Goal: Information Seeking & Learning: Learn about a topic

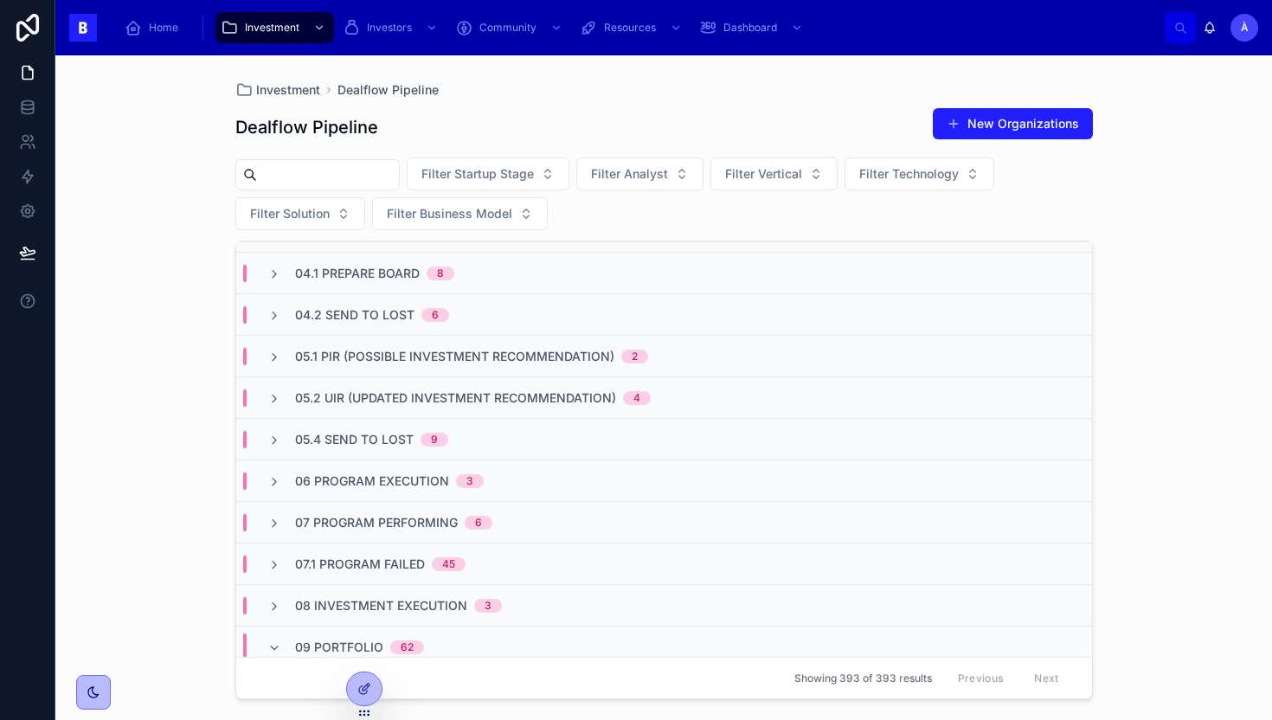
scroll to position [358, 0]
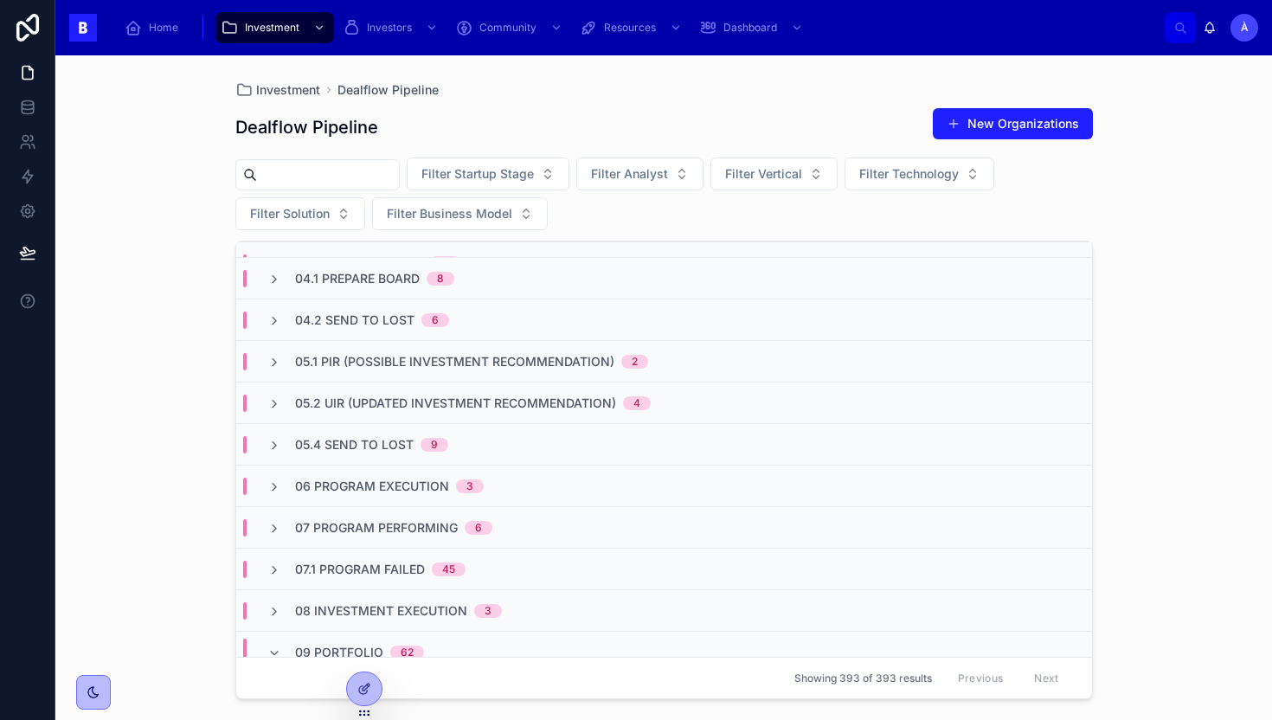
click at [399, 267] on div "04.1 Prepare Board 8" at bounding box center [664, 278] width 856 height 42
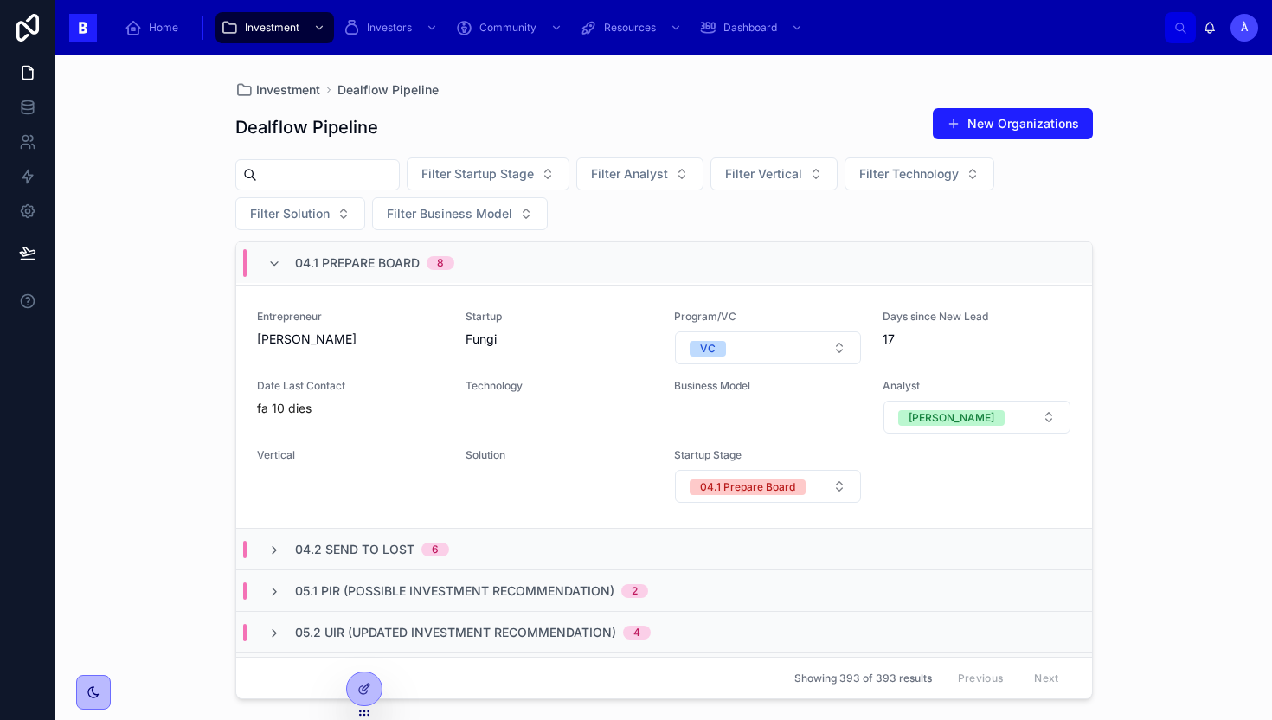
scroll to position [2163, 0]
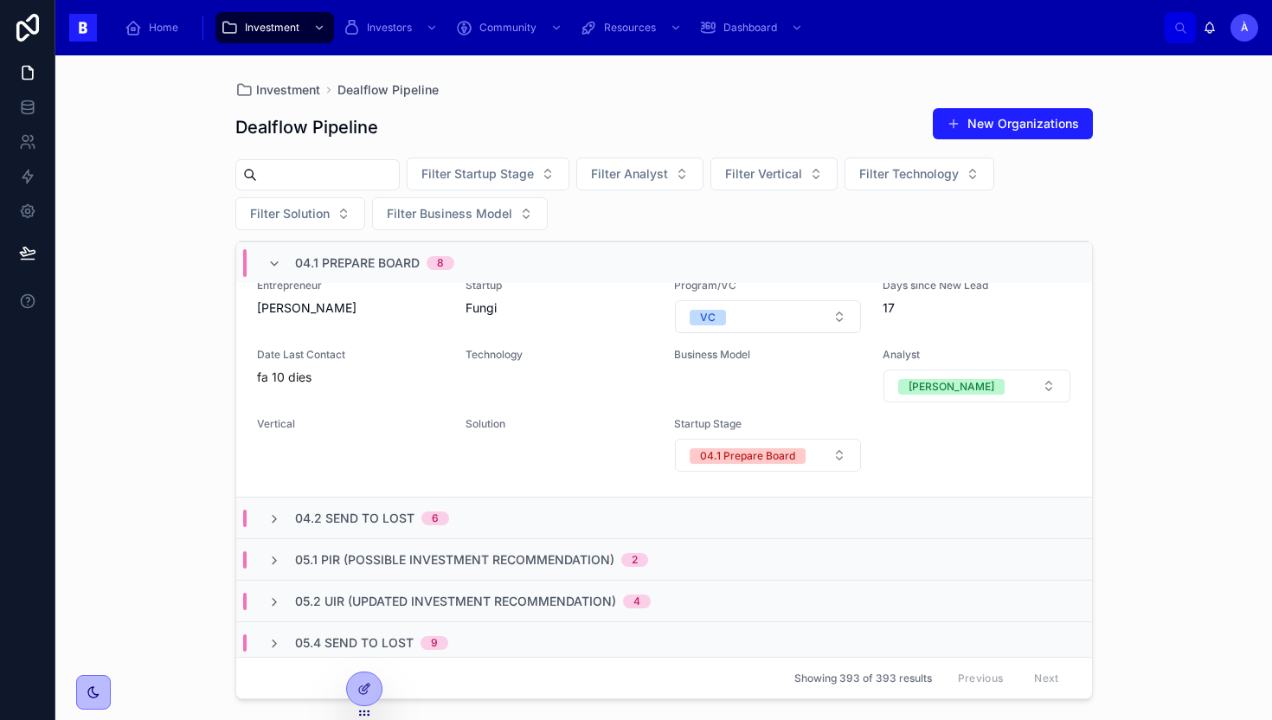
click at [355, 254] on span "04.1 Prepare Board" at bounding box center [357, 262] width 125 height 17
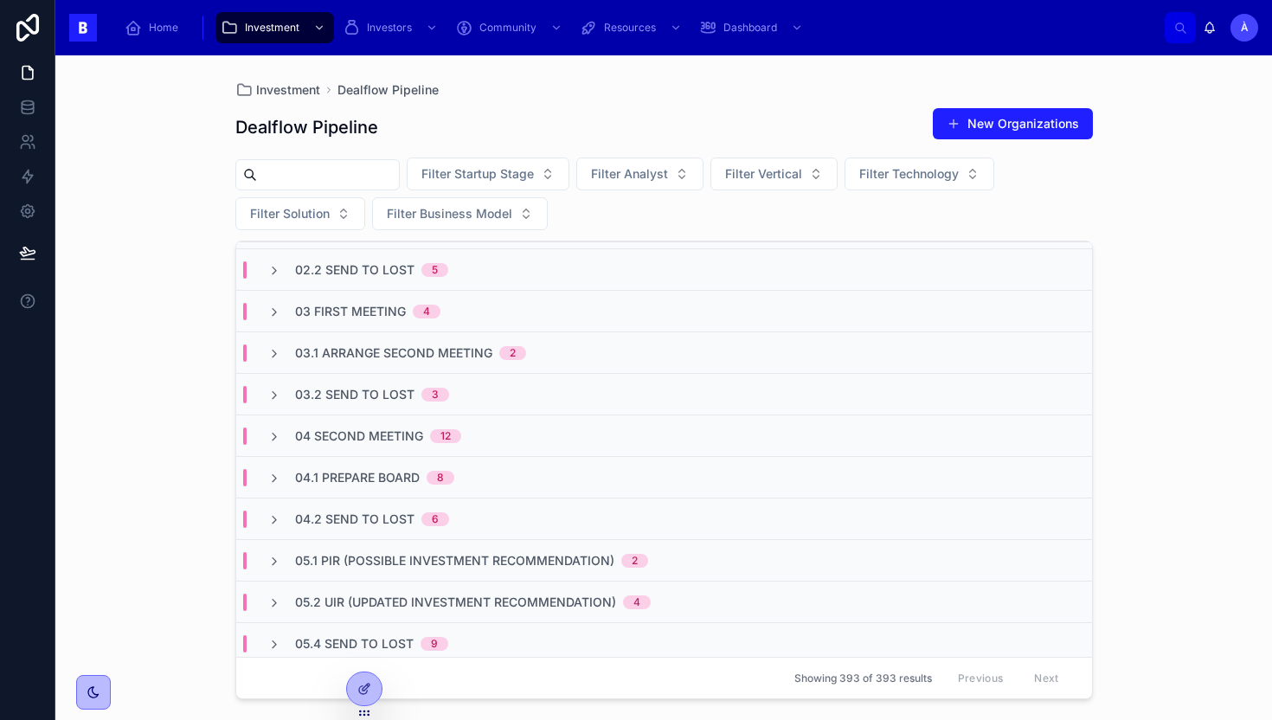
scroll to position [0, 0]
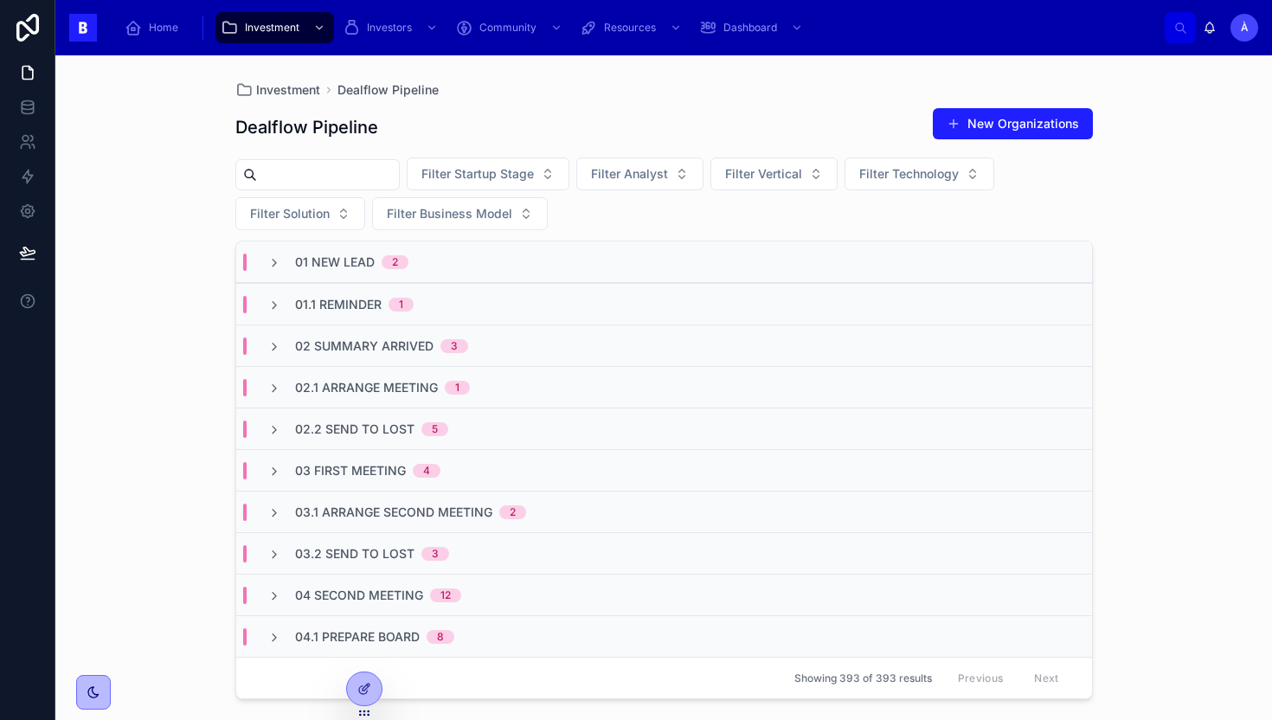
click at [354, 392] on span "02.1 Arrange Meeting" at bounding box center [366, 387] width 143 height 17
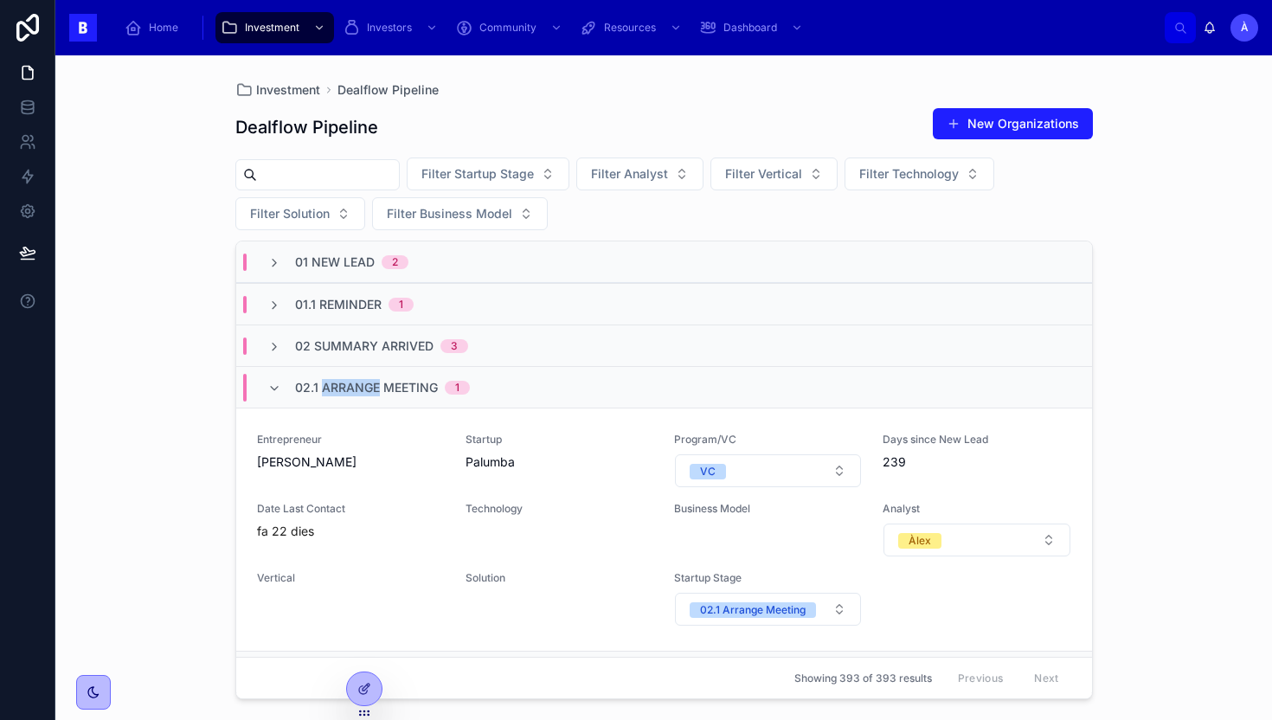
click at [354, 392] on span "02.1 Arrange Meeting" at bounding box center [366, 387] width 143 height 17
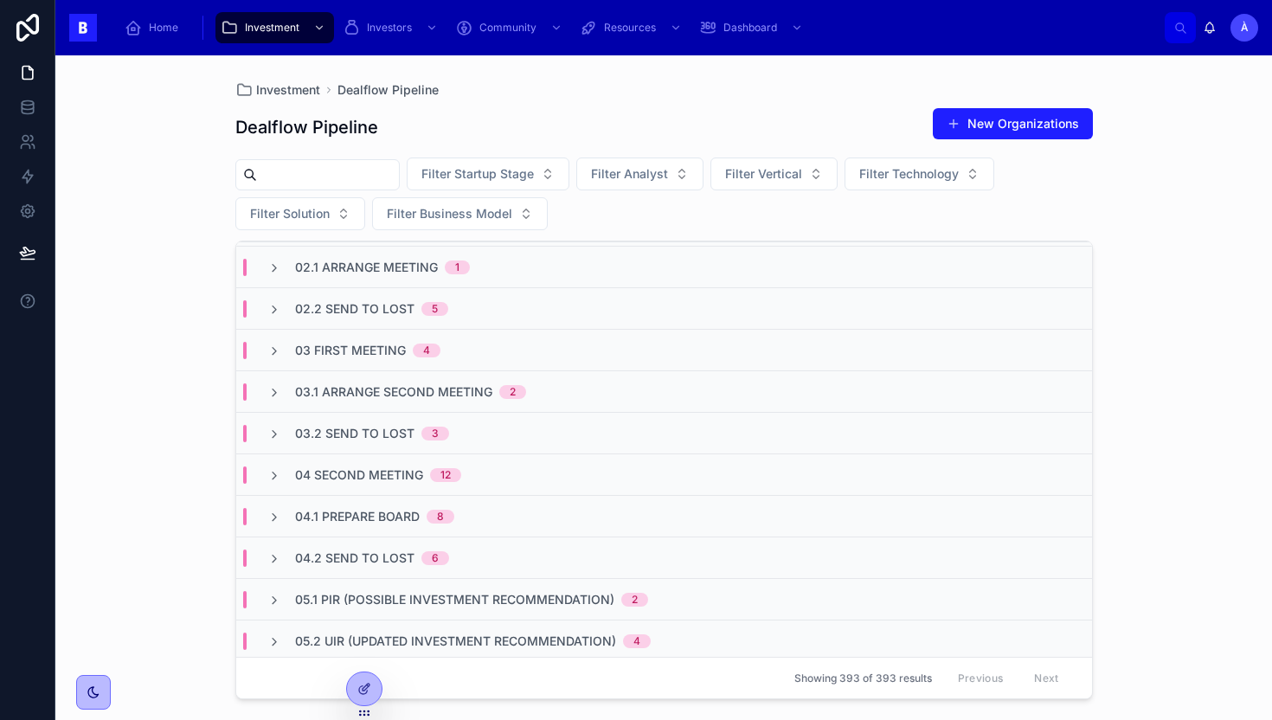
click at [378, 395] on span "03.1 Arrange Second Meeting" at bounding box center [393, 391] width 197 height 17
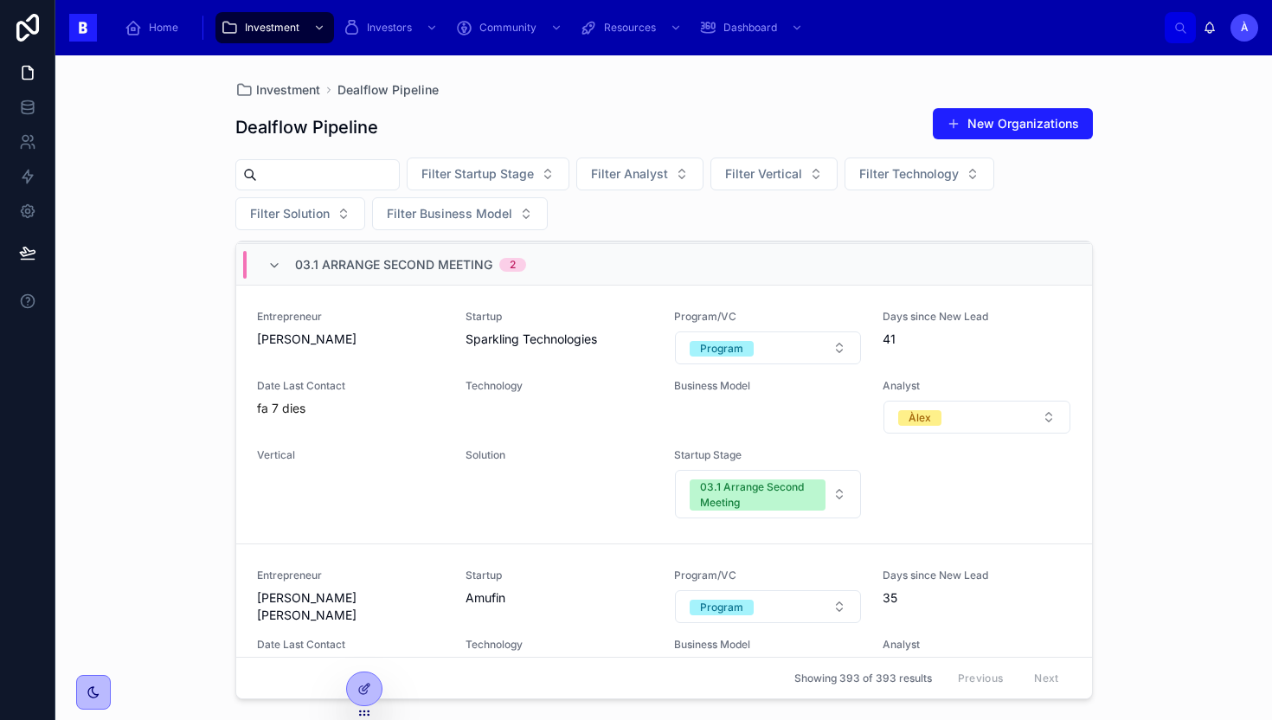
scroll to position [249, 0]
click at [378, 395] on div "Date Last Contact fa 7 dies" at bounding box center [351, 396] width 188 height 38
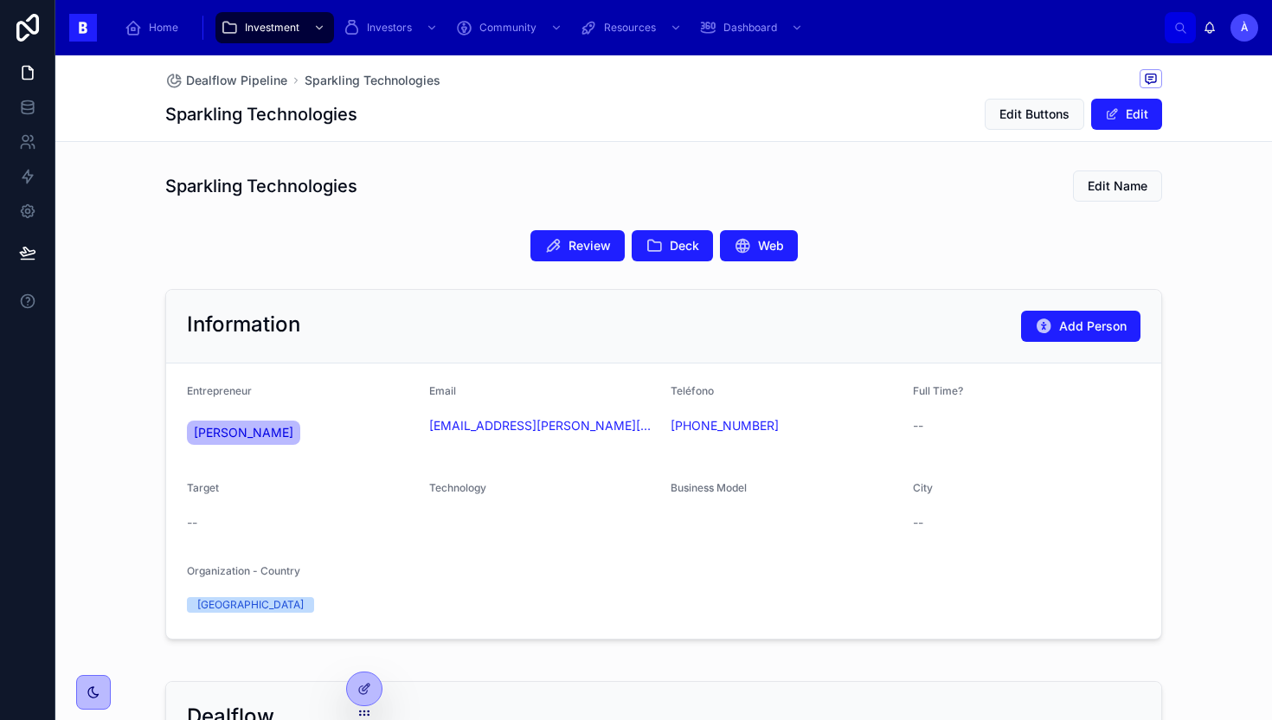
scroll to position [12, 0]
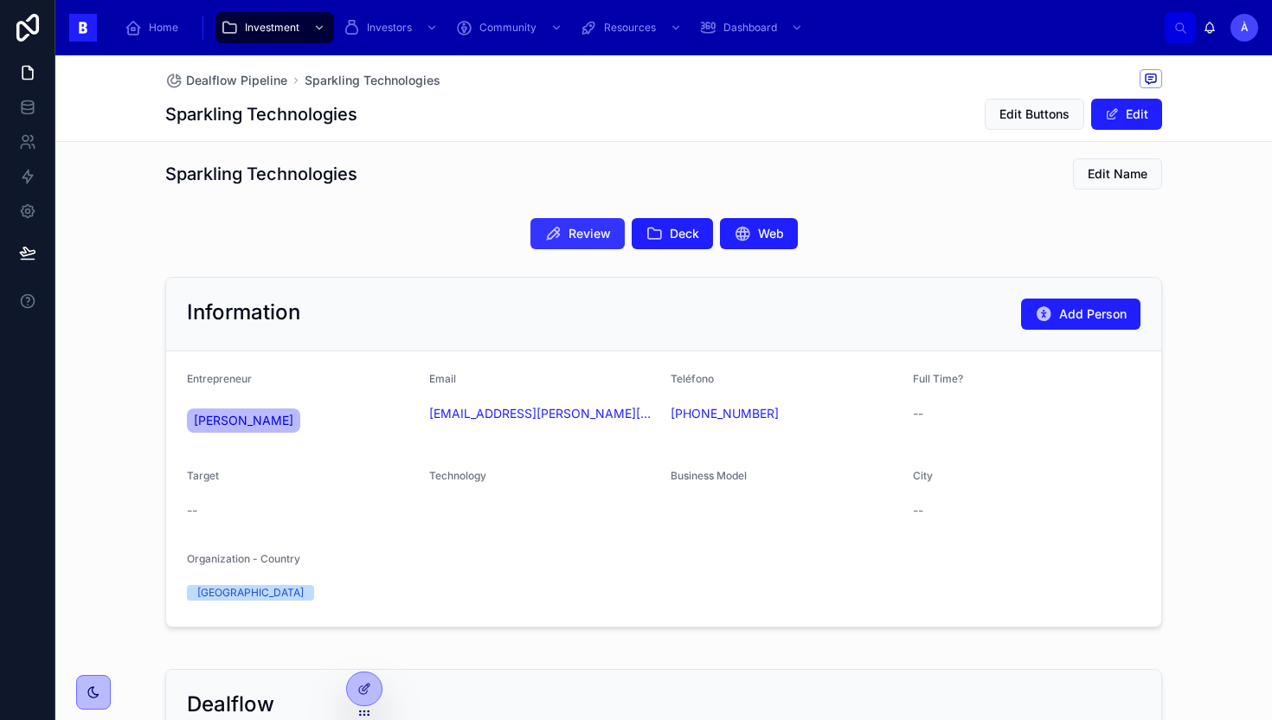
click at [589, 240] on span "Review" at bounding box center [590, 233] width 42 height 17
click at [671, 232] on span "Deck" at bounding box center [684, 233] width 29 height 17
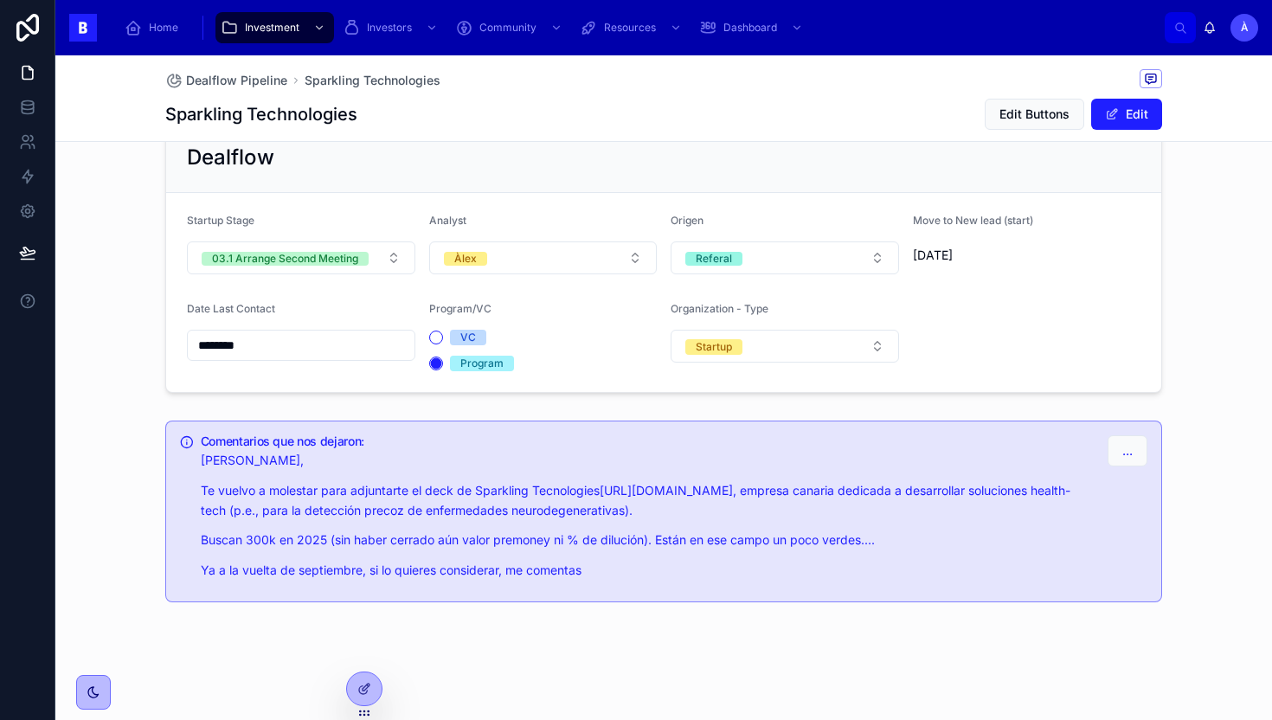
scroll to position [0, 0]
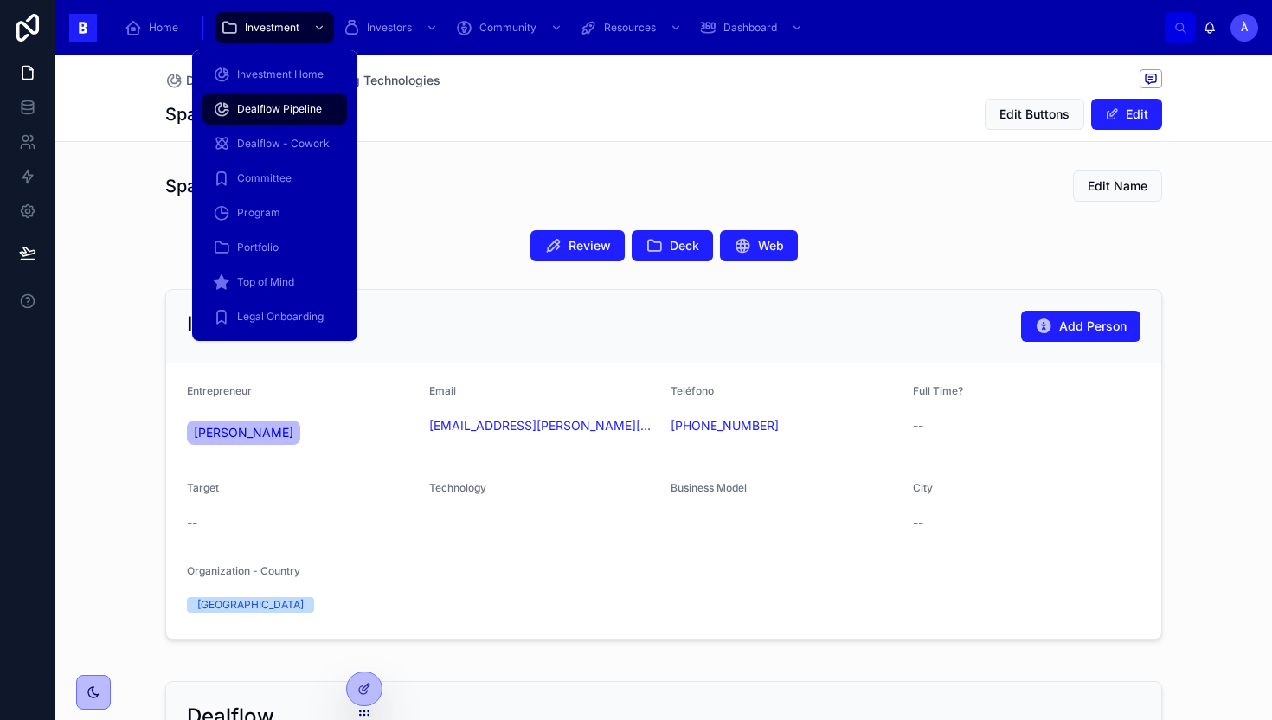
click at [269, 103] on span "Dealflow Pipeline" at bounding box center [279, 109] width 85 height 14
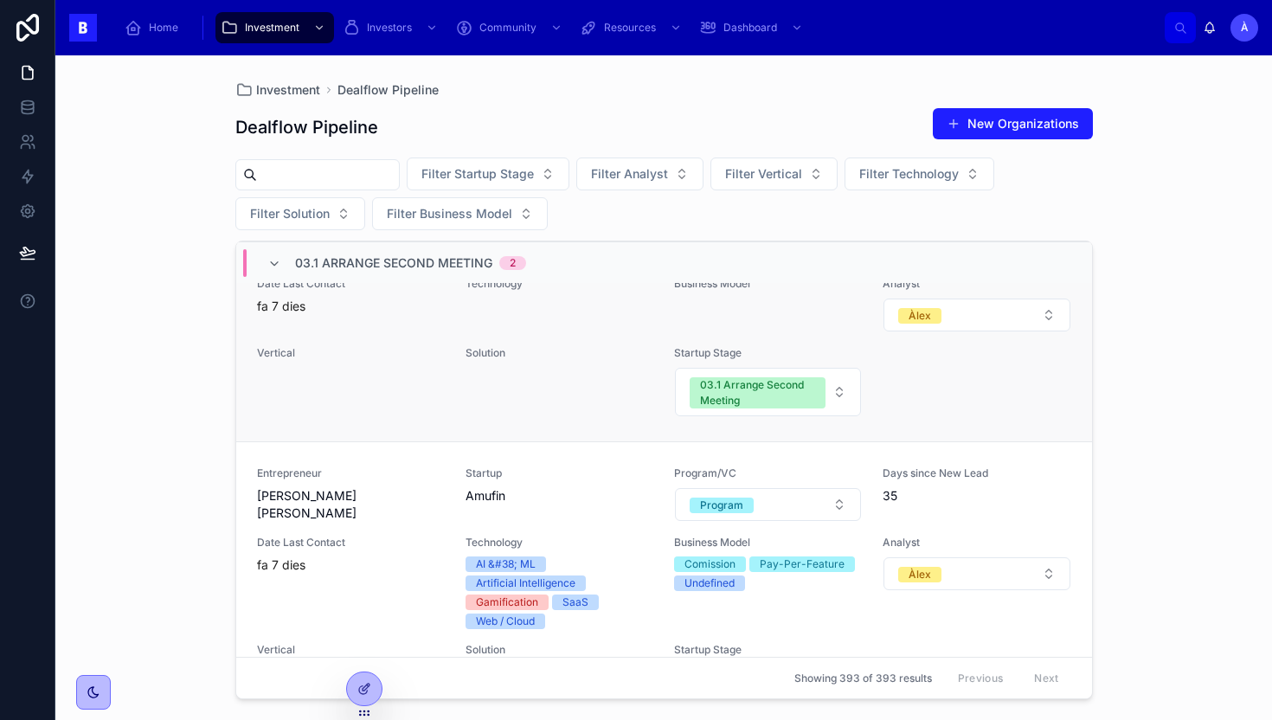
scroll to position [344, 0]
